Goal: Task Accomplishment & Management: Complete application form

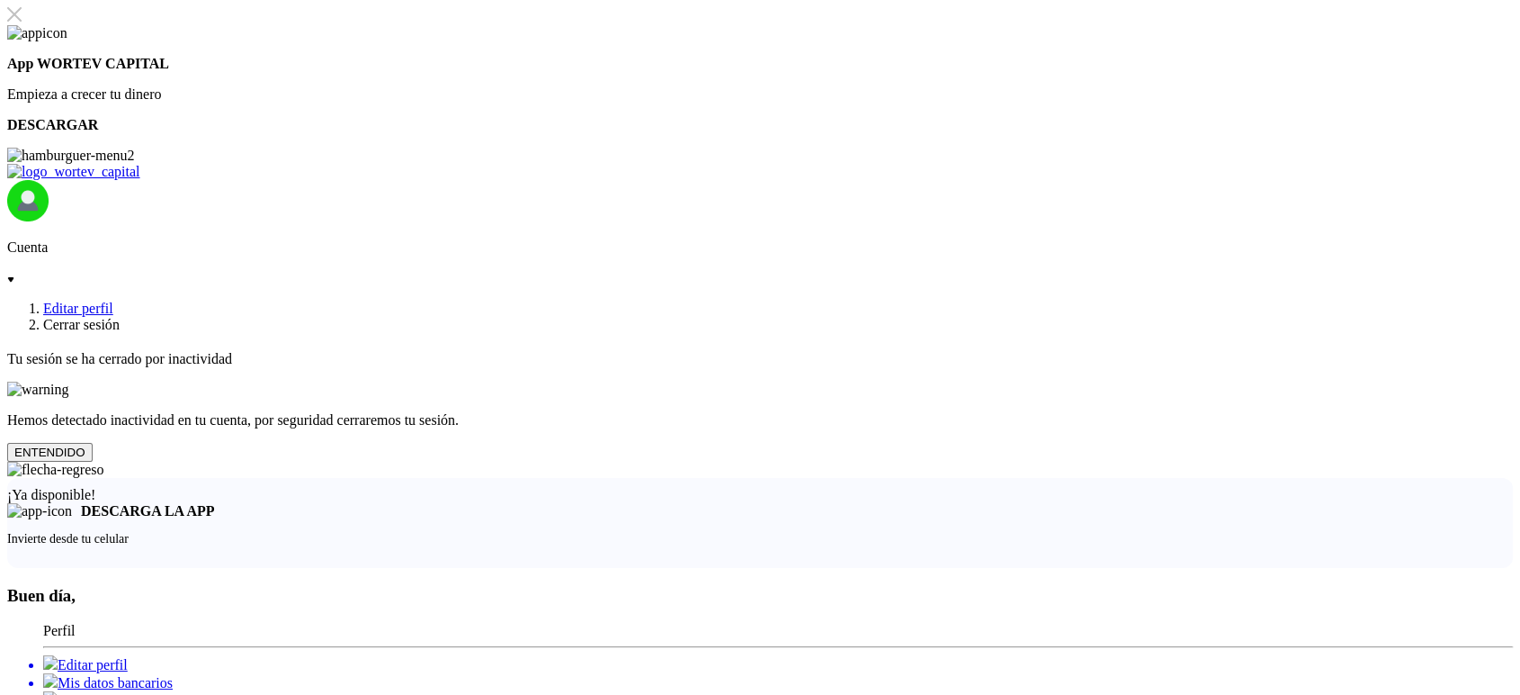
click at [93, 462] on button "ENTENDIDO" at bounding box center [49, 452] width 85 height 19
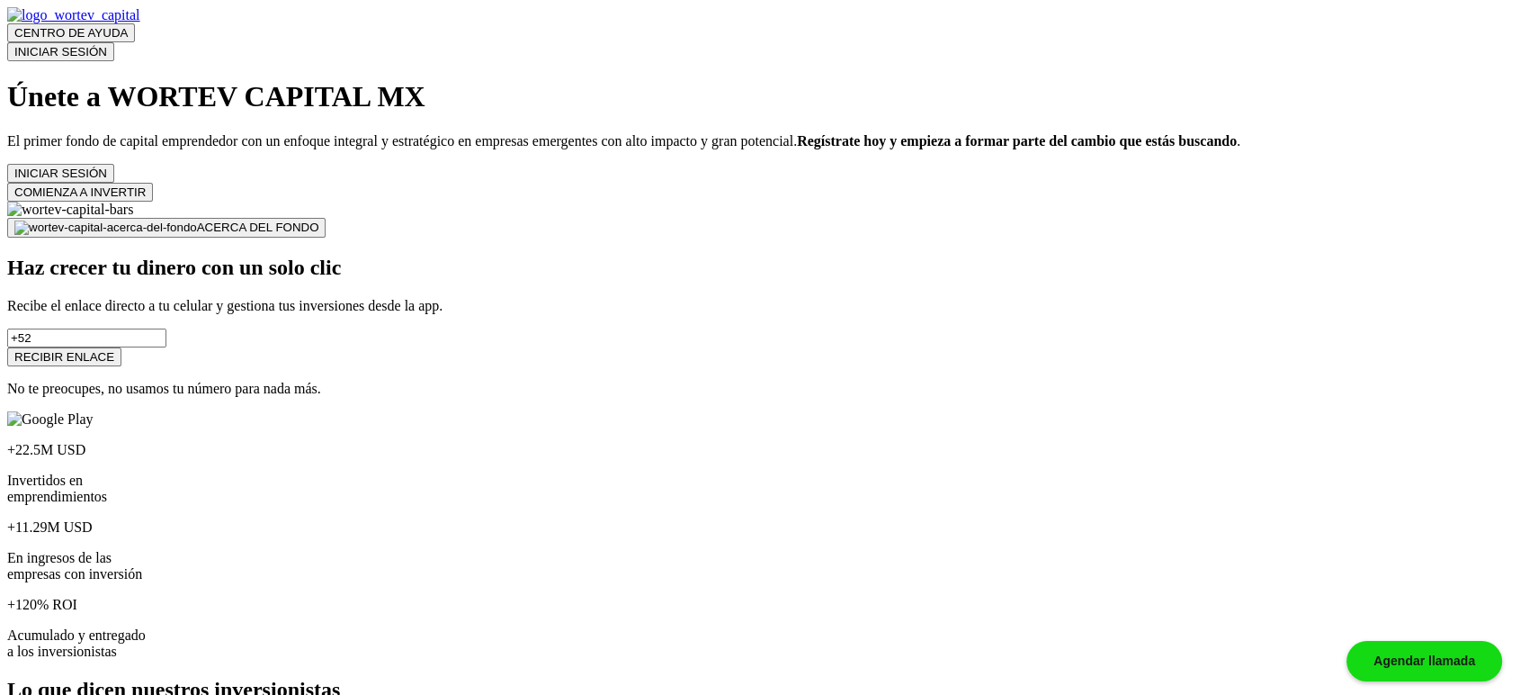
click at [153, 202] on button "COMIENZA A INVERTIR" at bounding box center [80, 192] width 146 height 19
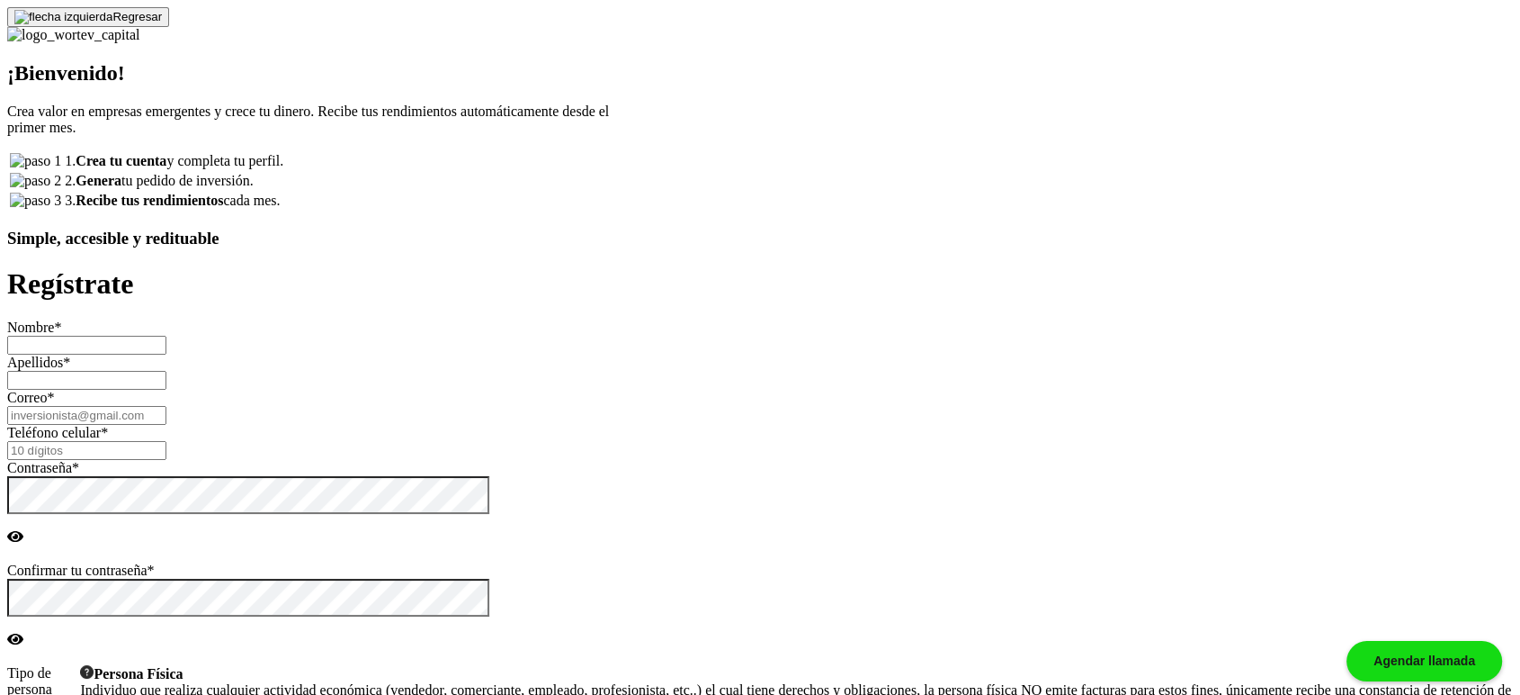
type input "[PERSON_NAME]"
type input "[EMAIL_ADDRESS][DOMAIN_NAME]"
type input "7709185459"
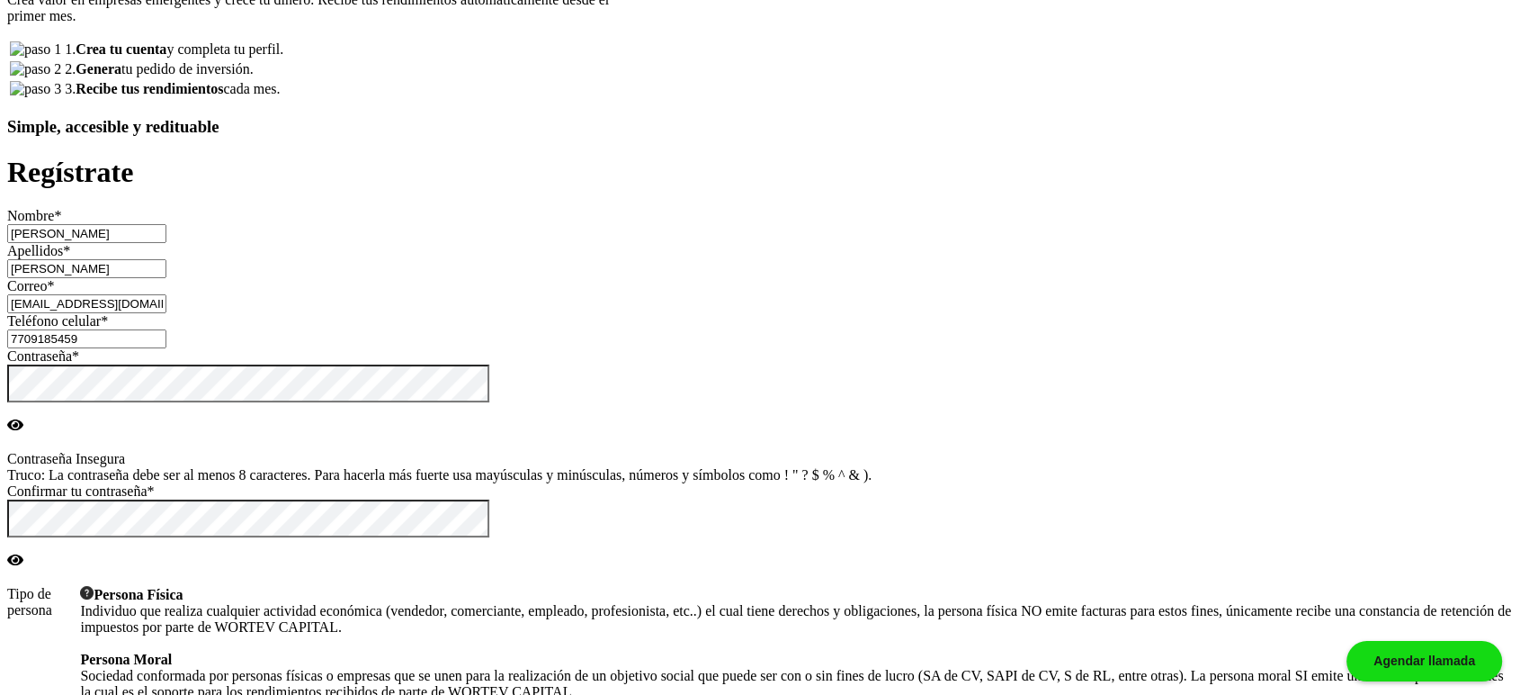
scroll to position [133, 0]
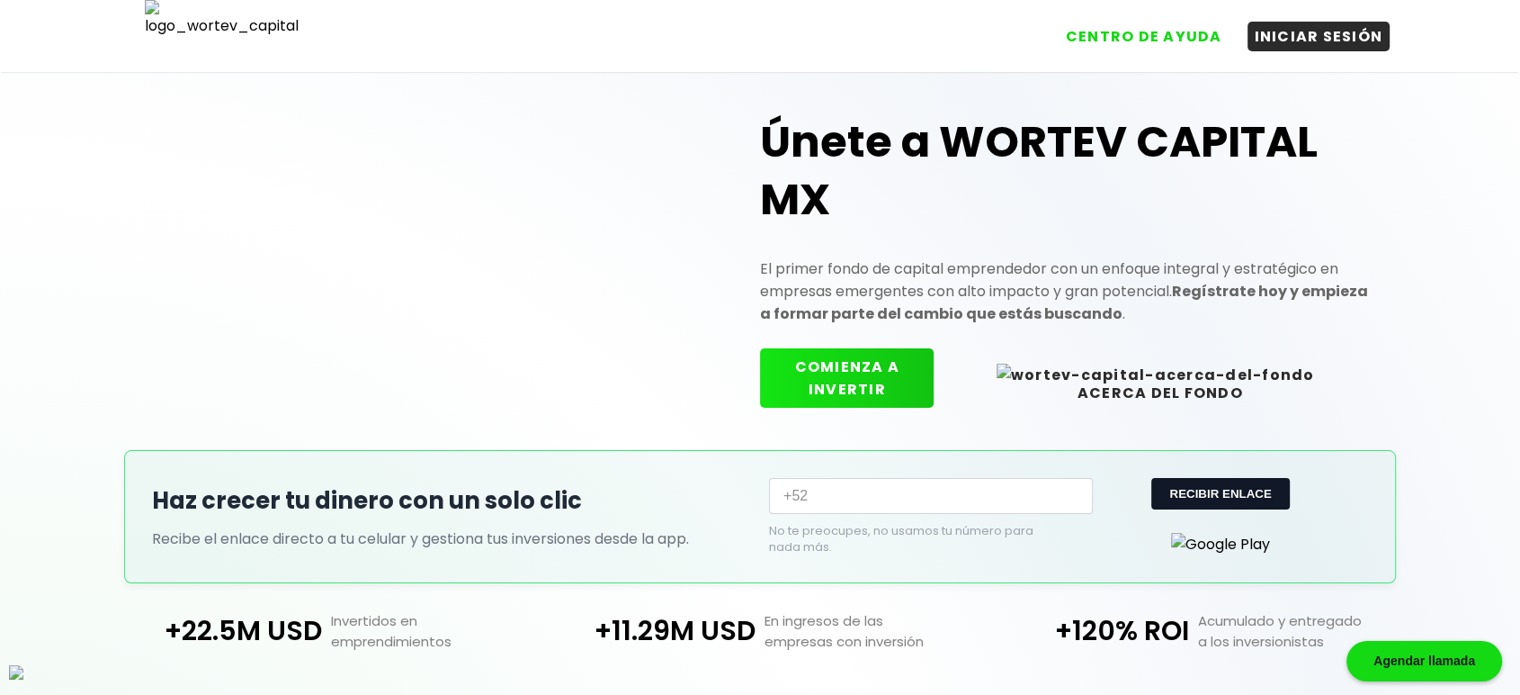
click at [875, 382] on button "COMIENZA A INVERTIR" at bounding box center [847, 377] width 174 height 59
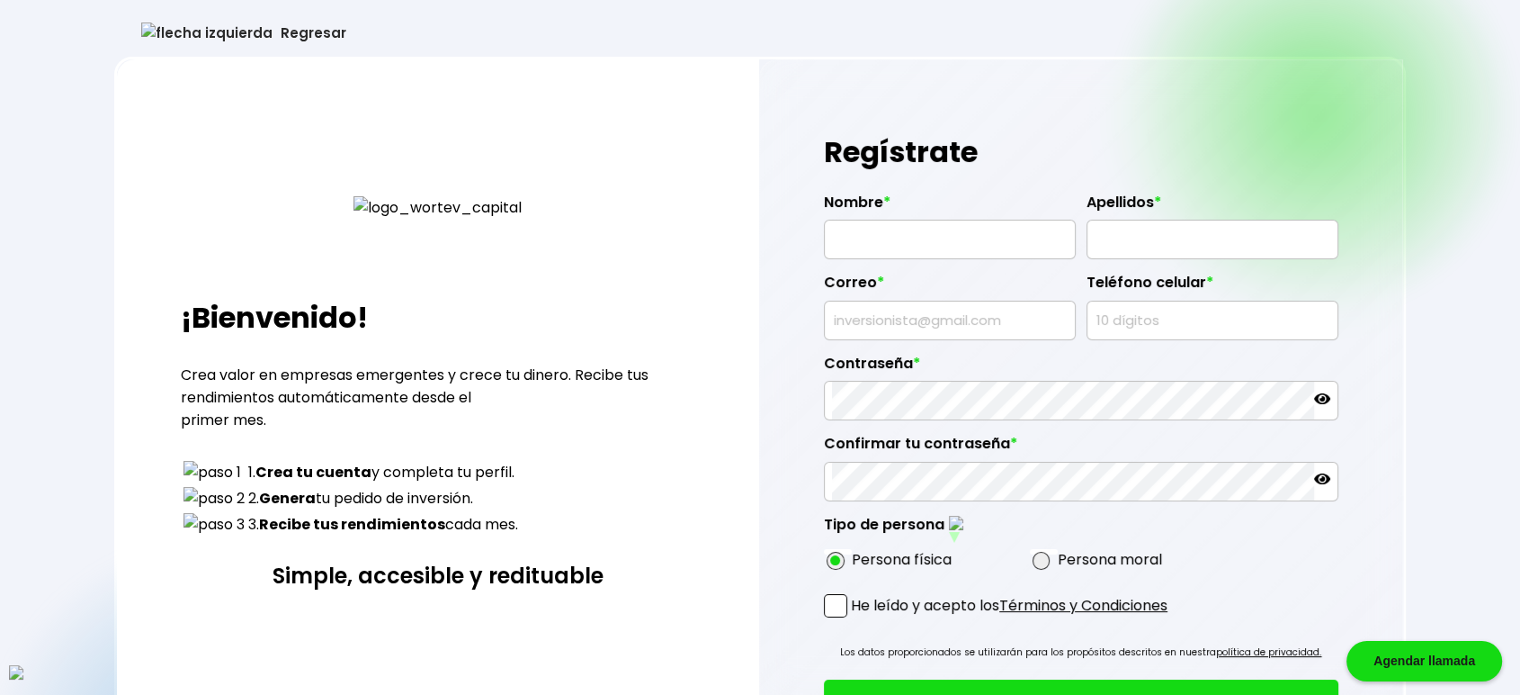
type input "SHELLY OCONNOR"
type input "JOHNS"
type input "qakacifyp@mailinator.com"
type input "6430816843"
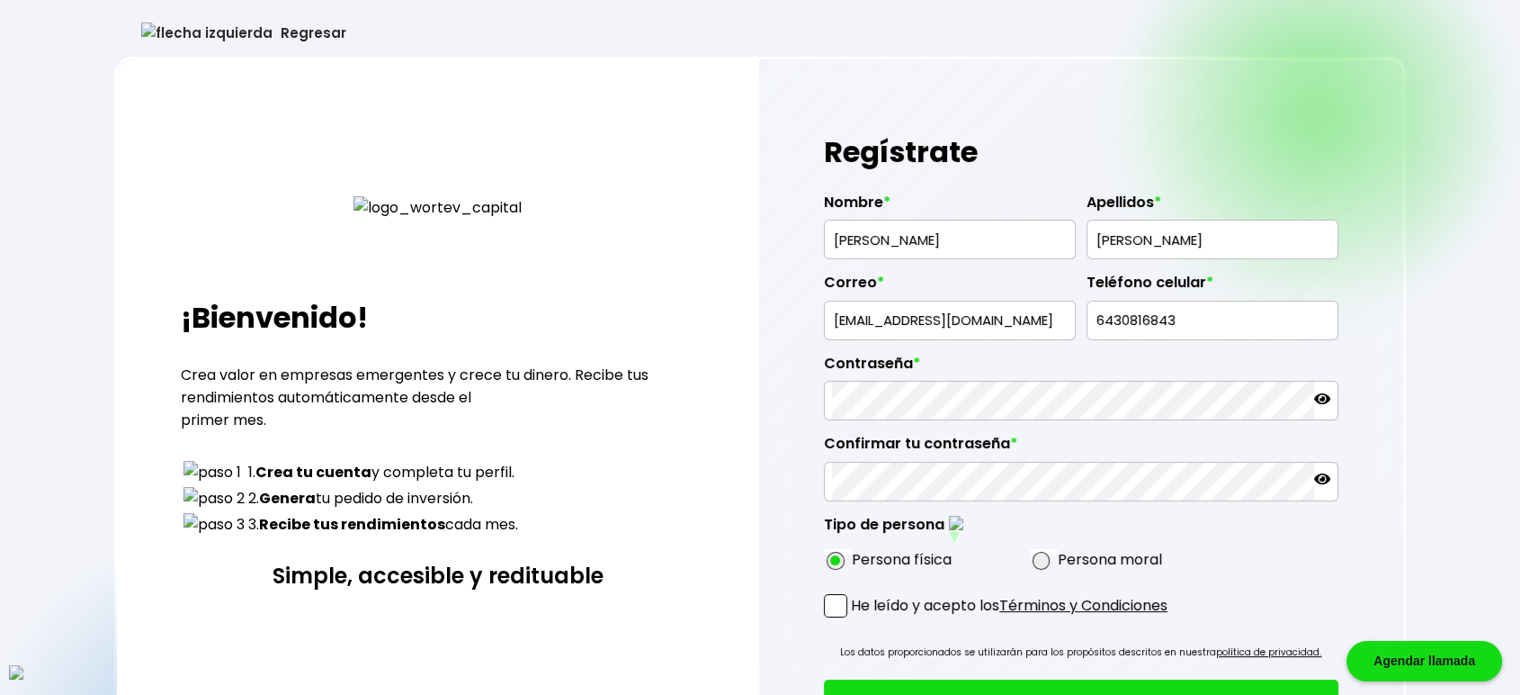
radio input "true"
